Goal: Transaction & Acquisition: Purchase product/service

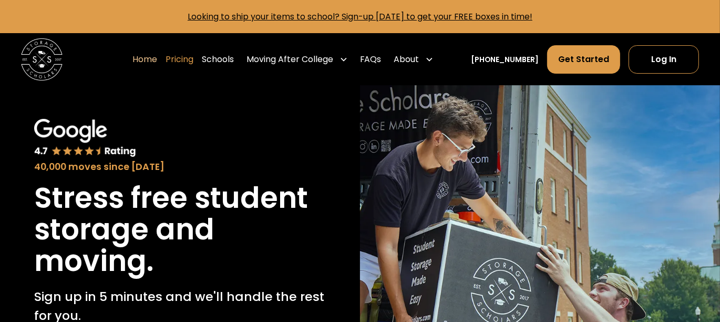
click at [166, 69] on link "Pricing" at bounding box center [180, 59] width 28 height 29
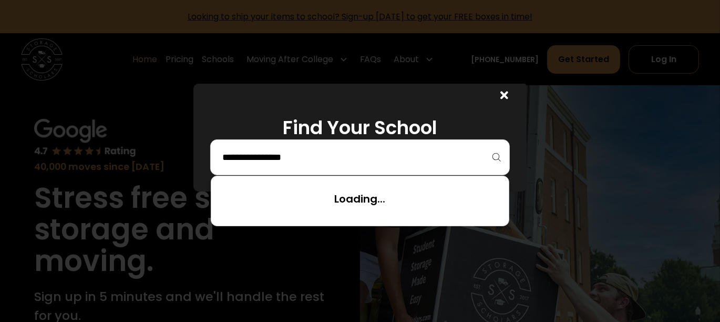
click at [284, 166] on input "search" at bounding box center [360, 157] width 278 height 18
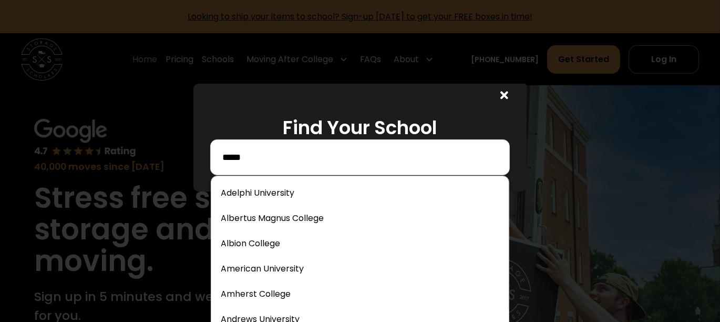
click at [499, 166] on input "*****" at bounding box center [360, 157] width 278 height 18
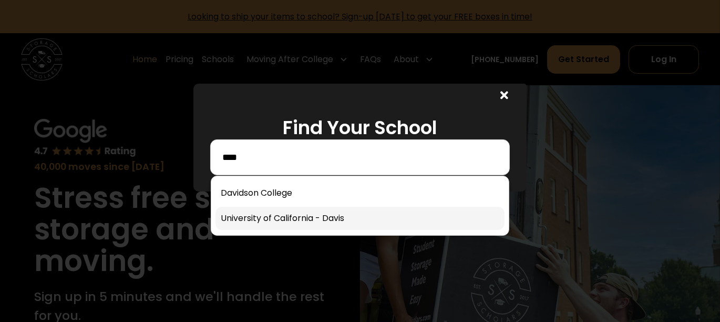
type input "****"
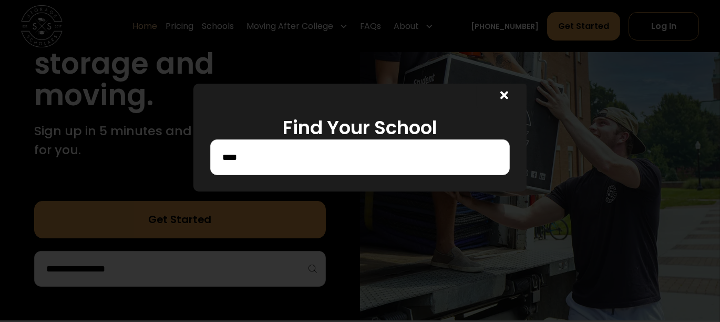
scroll to position [163, 0]
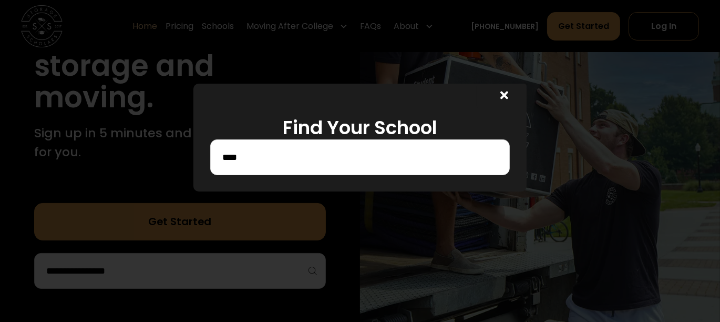
click at [509, 100] on icon at bounding box center [504, 95] width 8 height 8
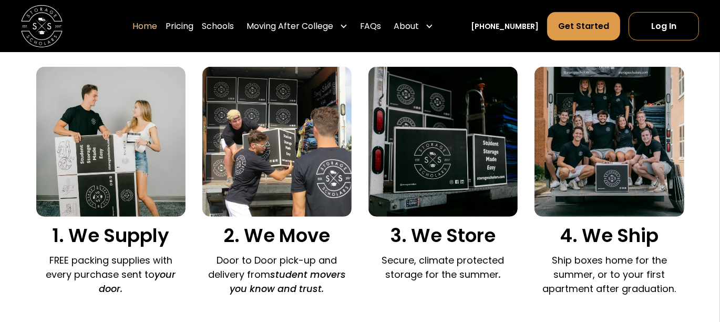
scroll to position [711, 0]
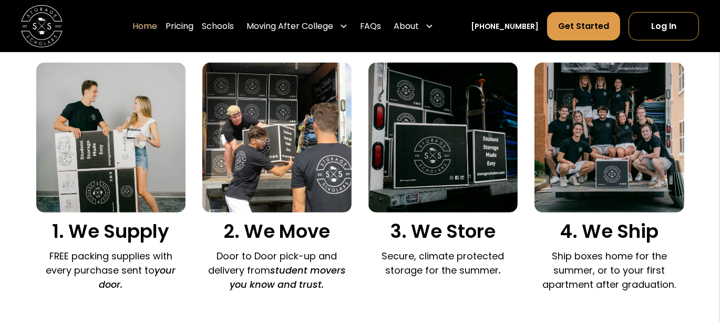
drag, startPoint x: 539, startPoint y: 112, endPoint x: 548, endPoint y: 169, distance: 57.4
click at [548, 169] on div "Sign up in 5 minutes and we'll do literally everything else for you... We provi…" at bounding box center [360, 152] width 648 height 356
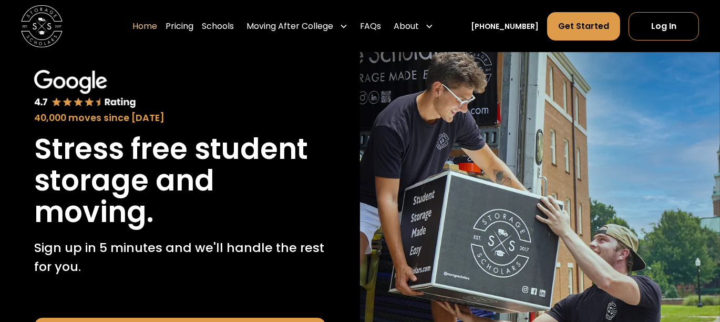
scroll to position [0, 0]
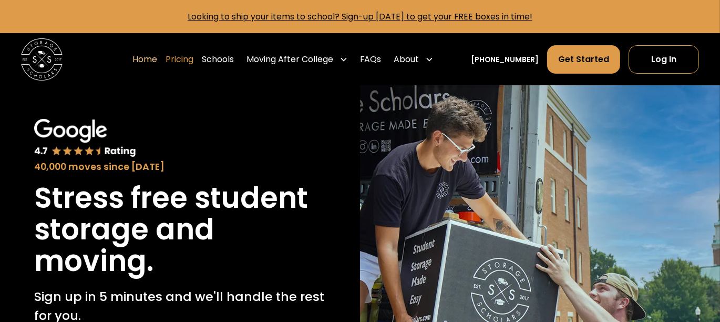
click at [166, 71] on link "Pricing" at bounding box center [180, 59] width 28 height 29
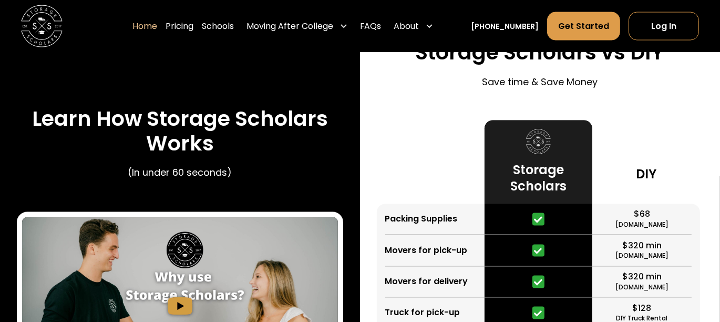
scroll to position [1827, 21]
